Goal: Navigation & Orientation: Find specific page/section

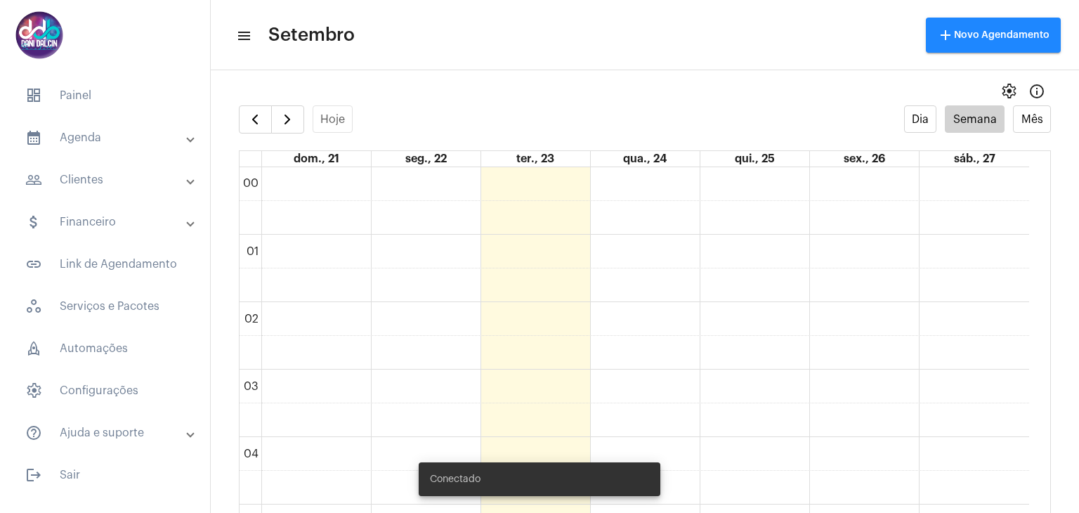
scroll to position [897, 0]
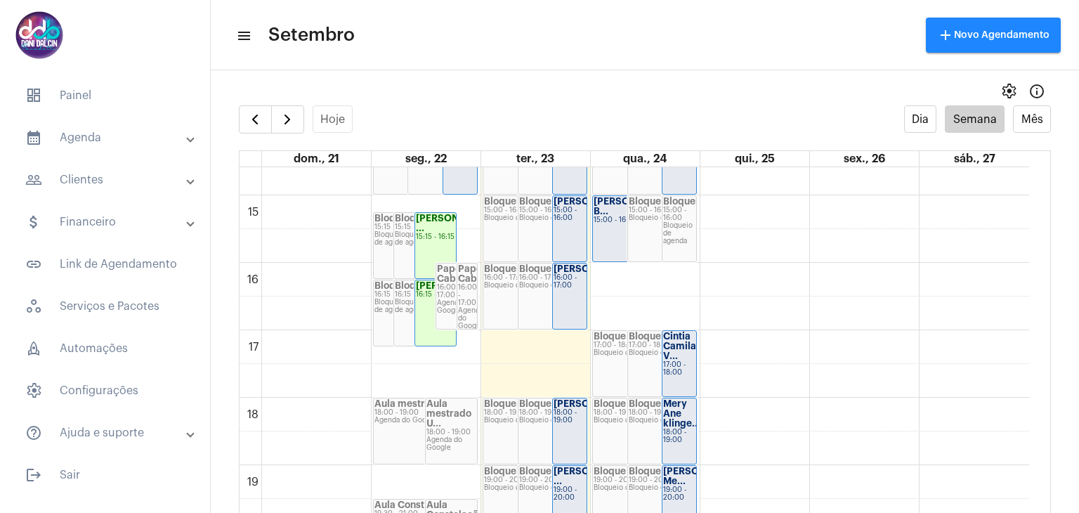
scroll to position [1038, 0]
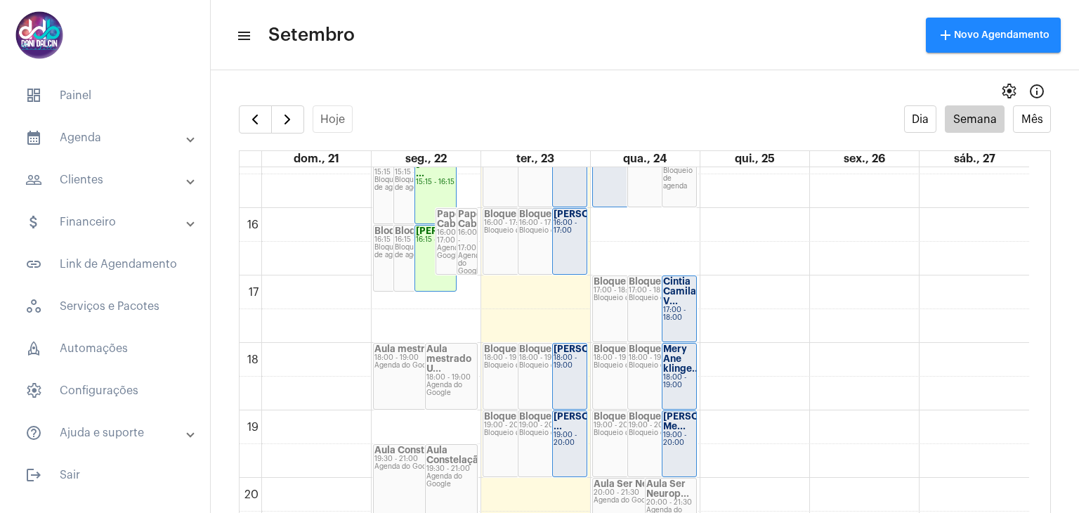
click at [136, 181] on mat-panel-title "people_outline Clientes" at bounding box center [106, 179] width 162 height 17
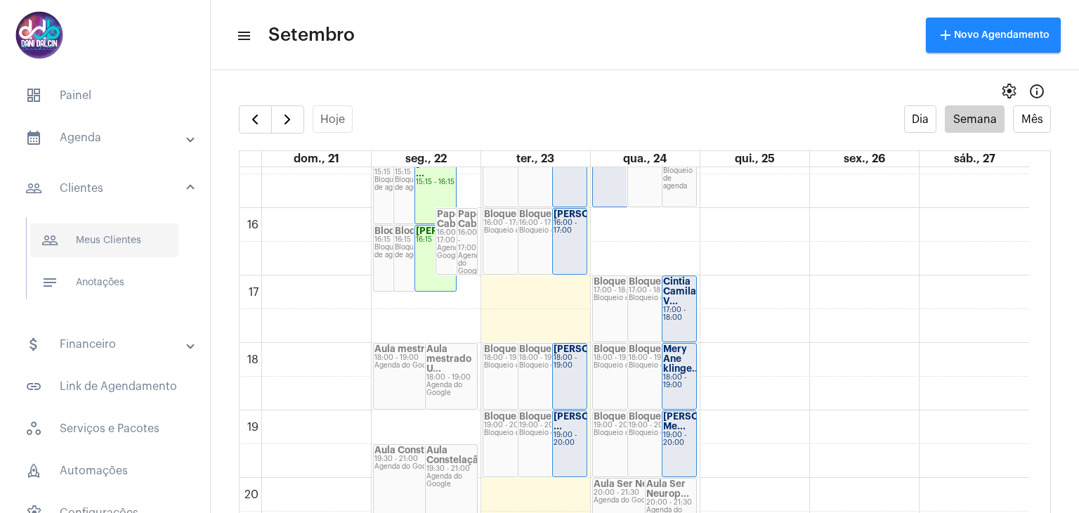
click at [114, 248] on span "people_outline Meus Clientes" at bounding box center [104, 240] width 148 height 34
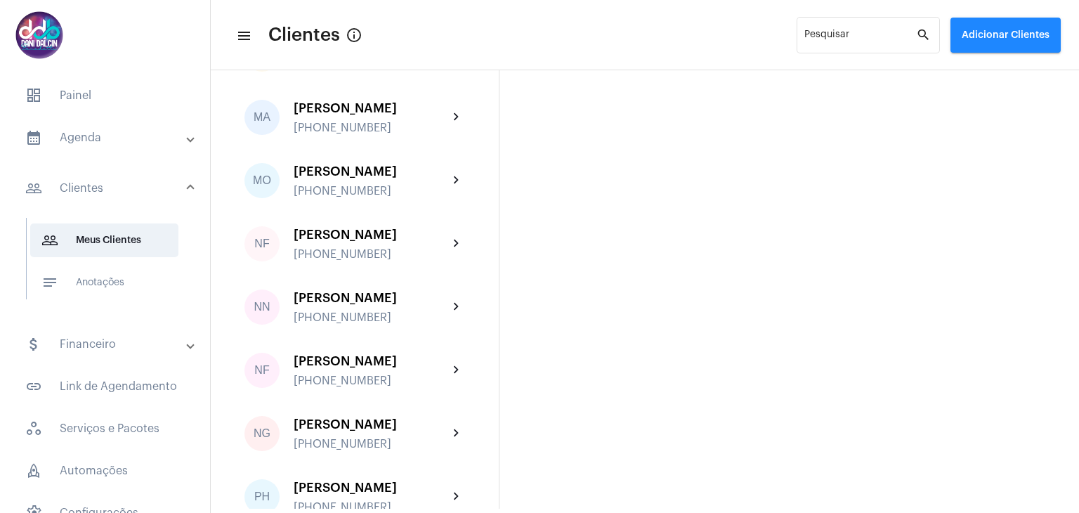
scroll to position [3090, 0]
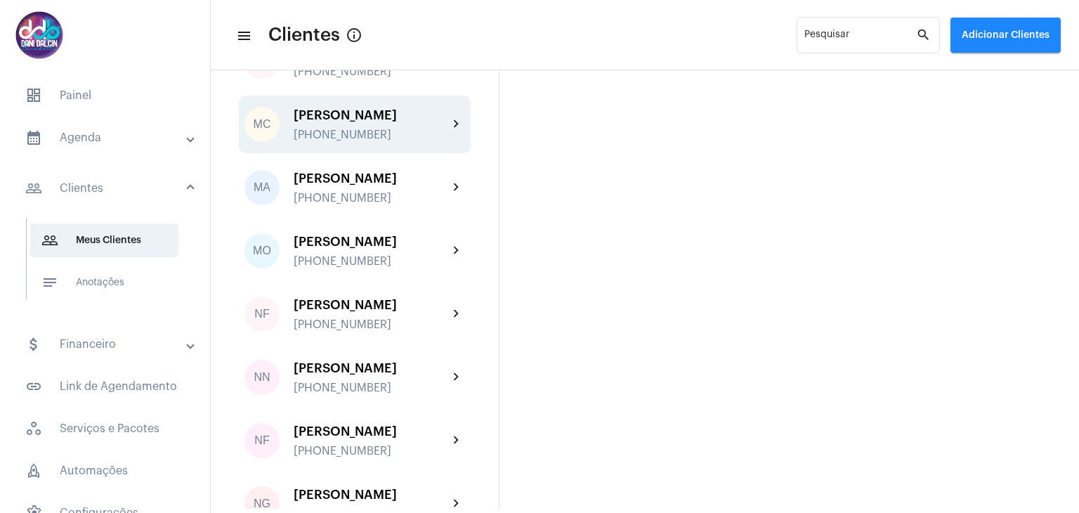
click at [379, 122] on div "[PERSON_NAME]" at bounding box center [371, 115] width 154 height 14
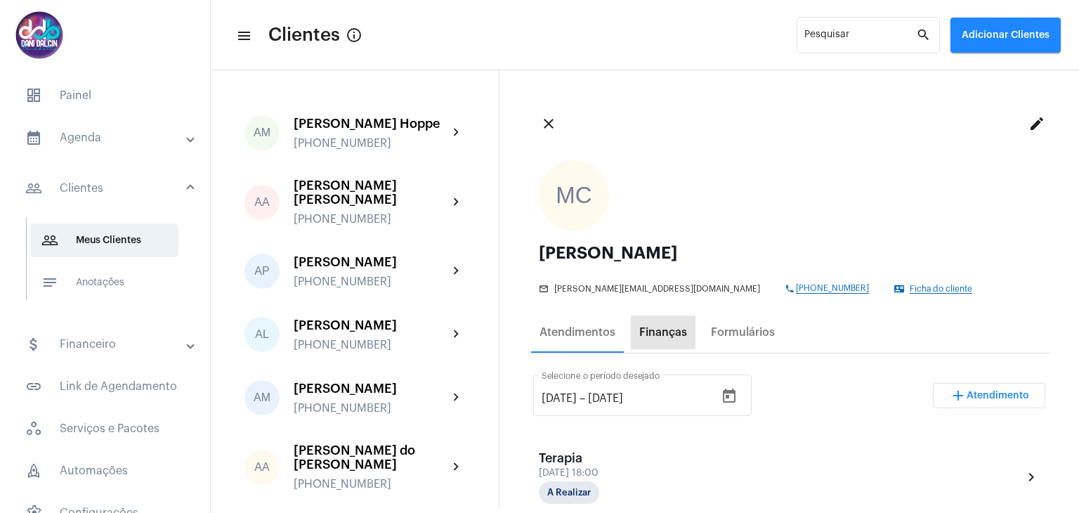
click at [663, 337] on div "Finanças" at bounding box center [663, 332] width 48 height 13
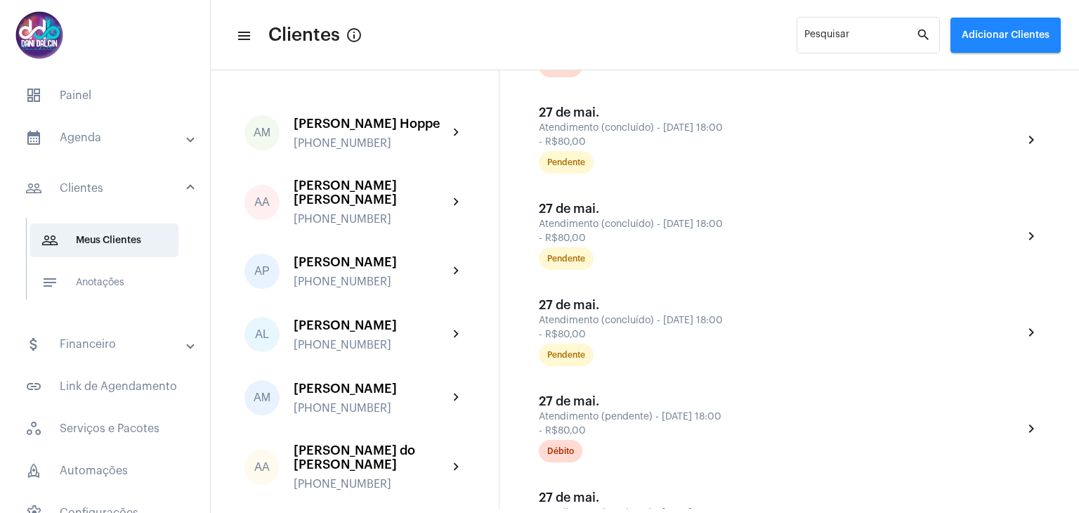
scroll to position [2949, 0]
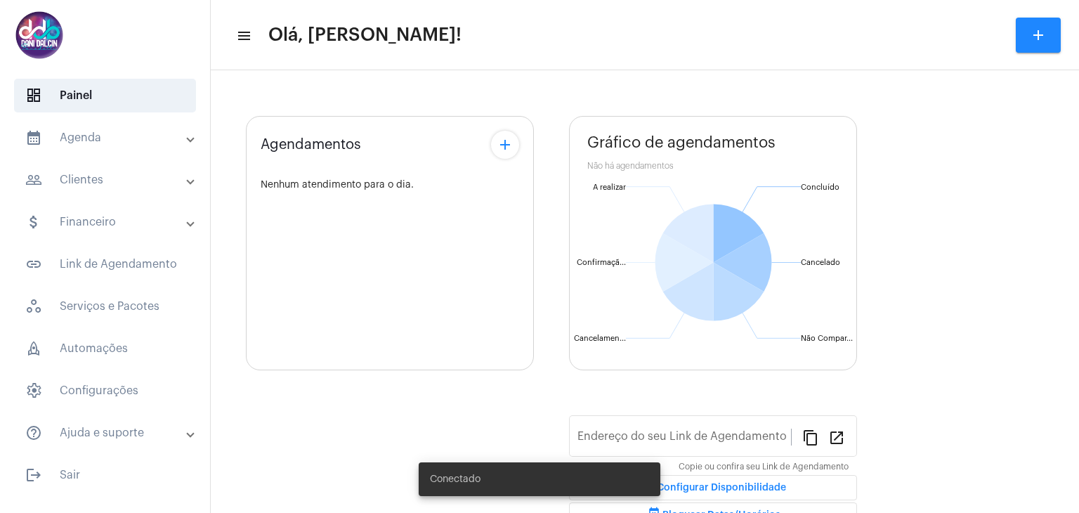
click at [124, 138] on mat-panel-title "calendar_month_outlined Agenda" at bounding box center [106, 137] width 162 height 17
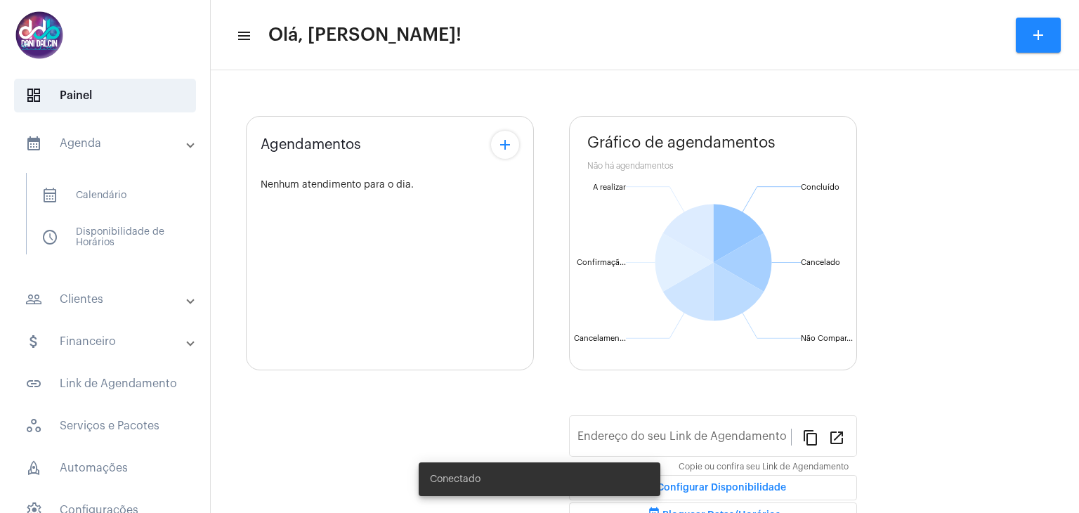
type input "https://neft.com.br/danielle-dalcin-benedetti"
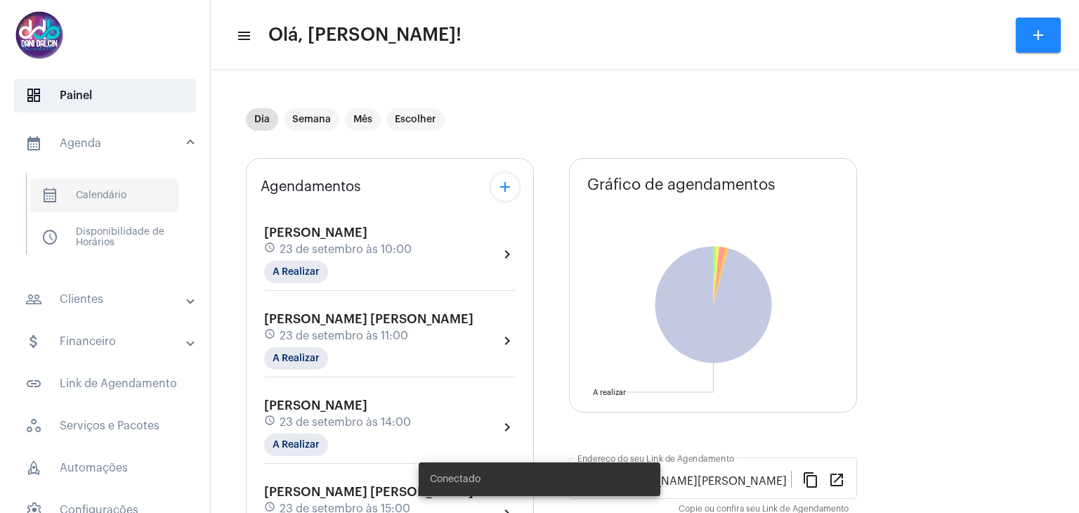
click at [118, 188] on span "calendar_month_outlined Calendário" at bounding box center [104, 195] width 148 height 34
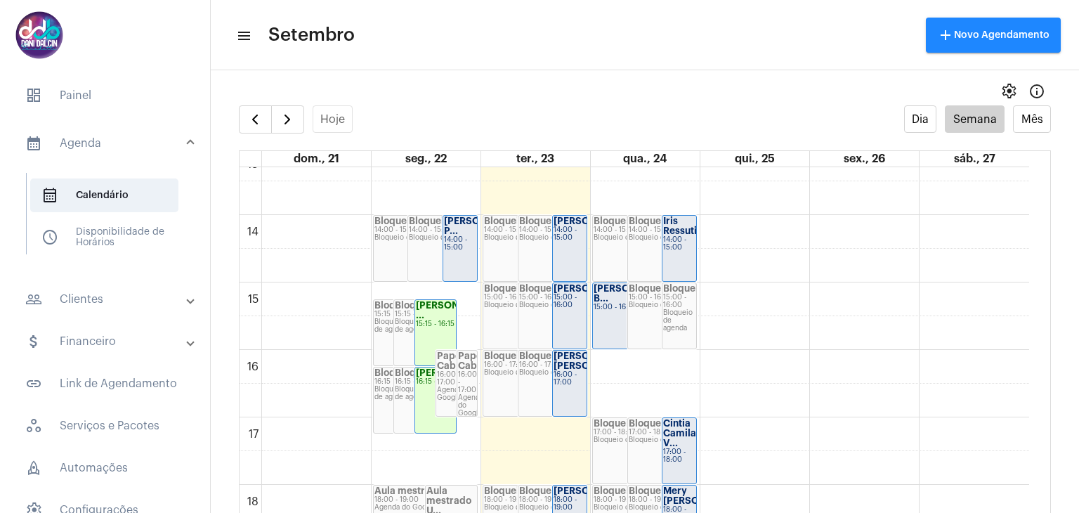
scroll to position [1036, 0]
